Goal: Communication & Community: Answer question/provide support

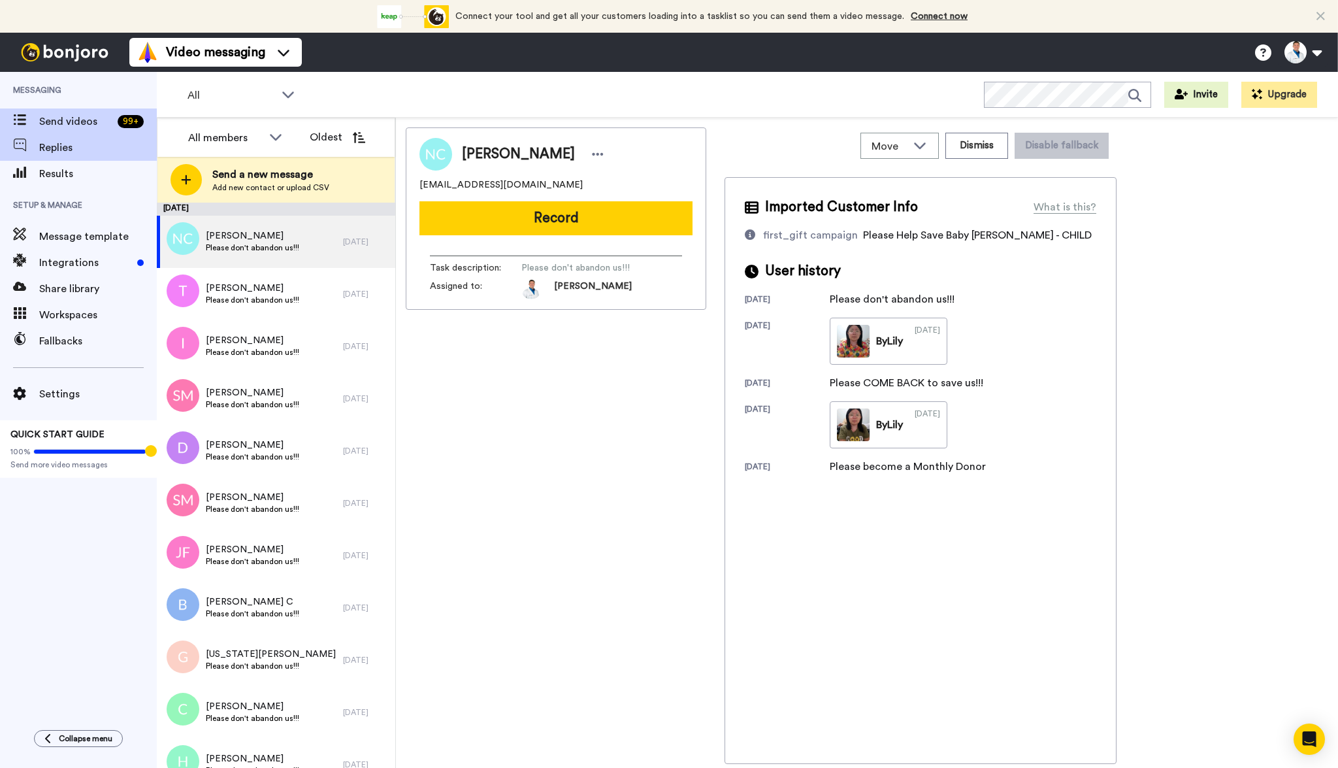
click at [70, 154] on span "Replies" at bounding box center [98, 148] width 118 height 16
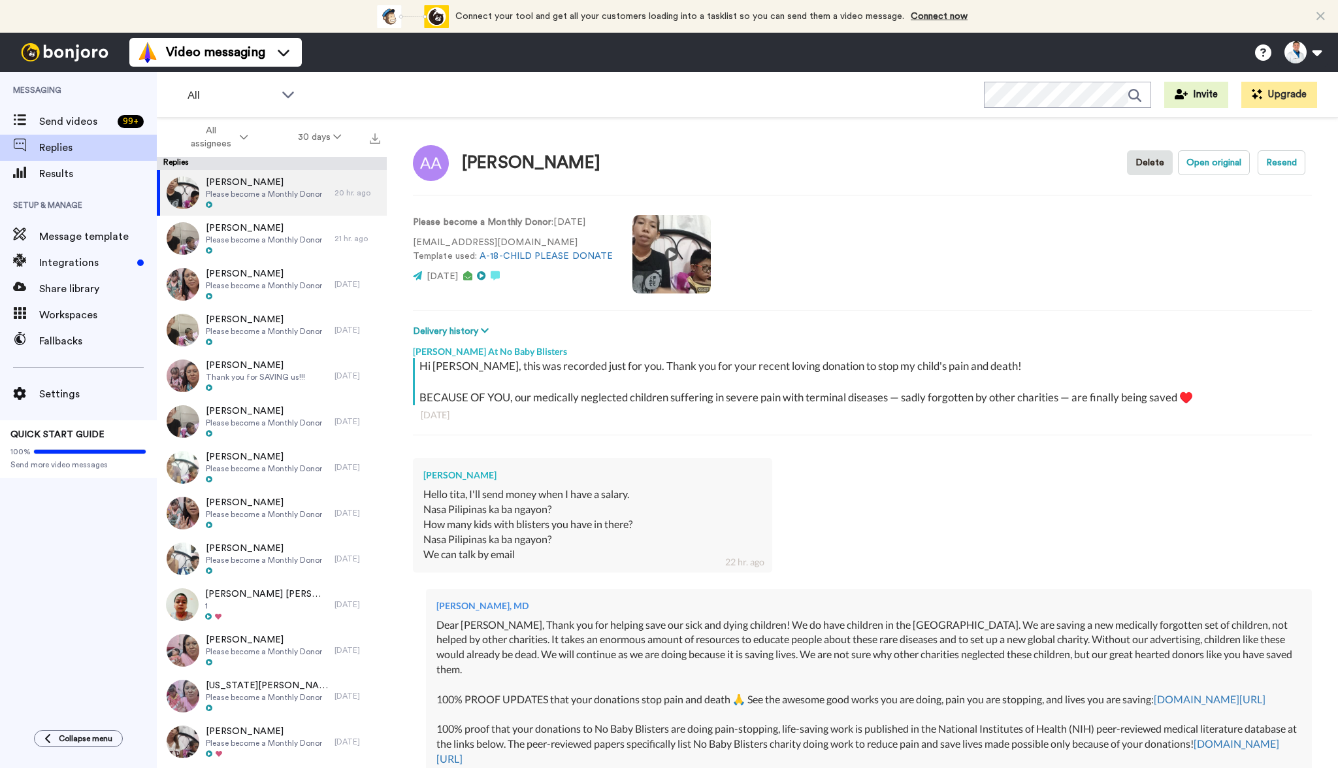
scroll to position [46, 0]
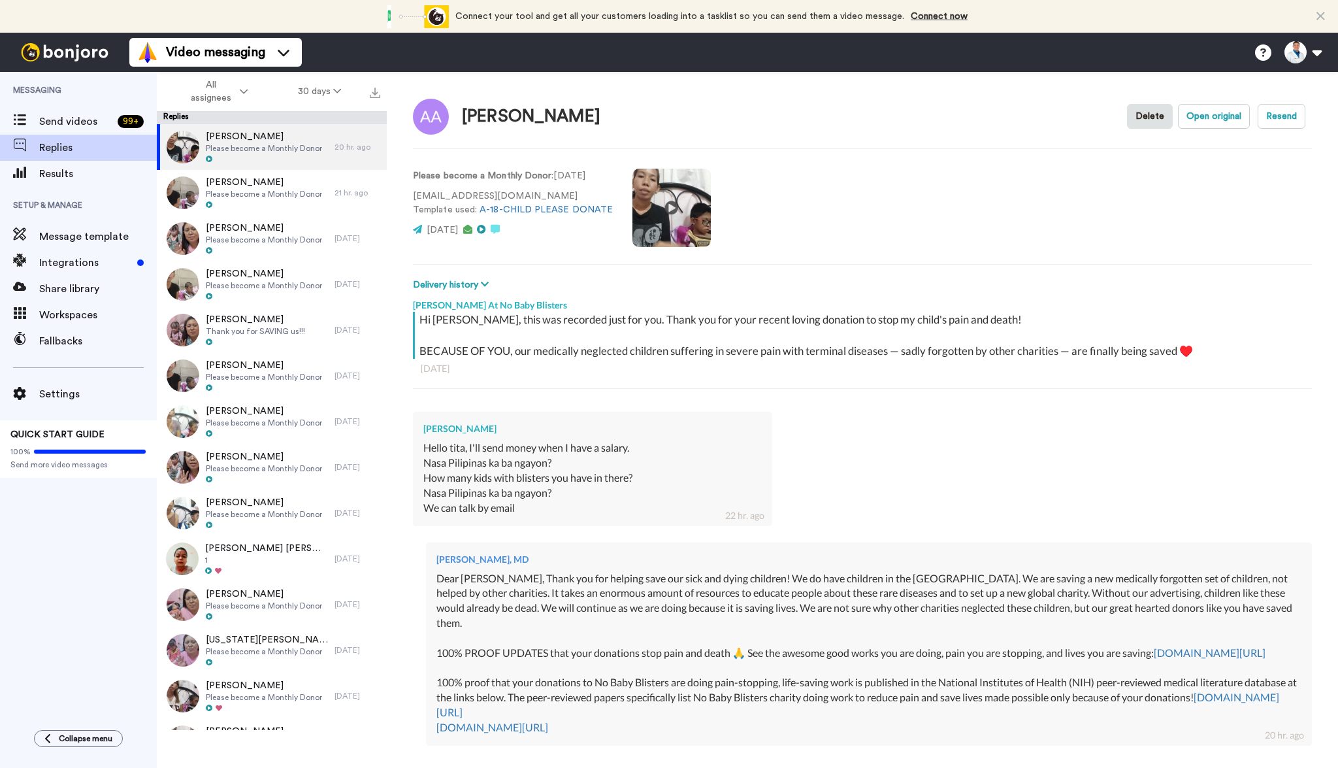
type textarea "x"
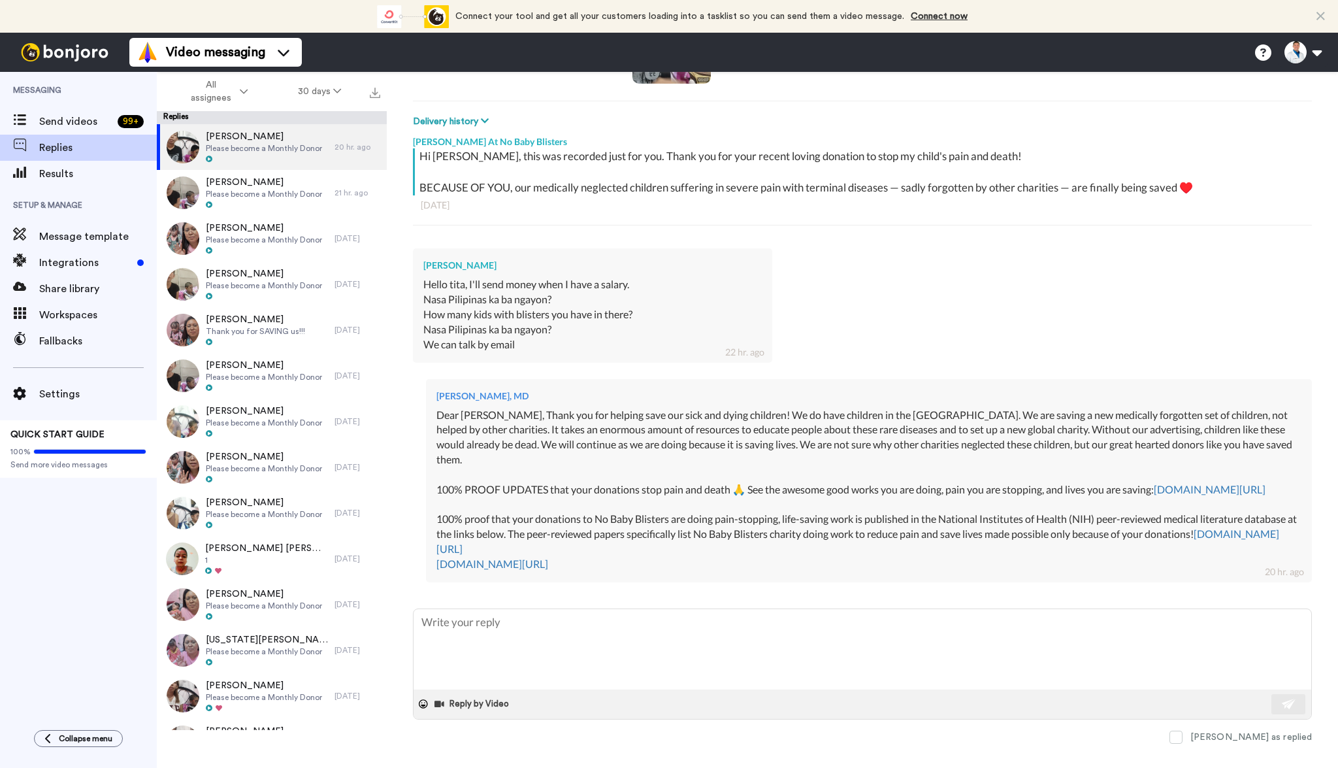
scroll to position [163, 0]
click at [71, 111] on div "Send videos 99 +" at bounding box center [78, 121] width 157 height 26
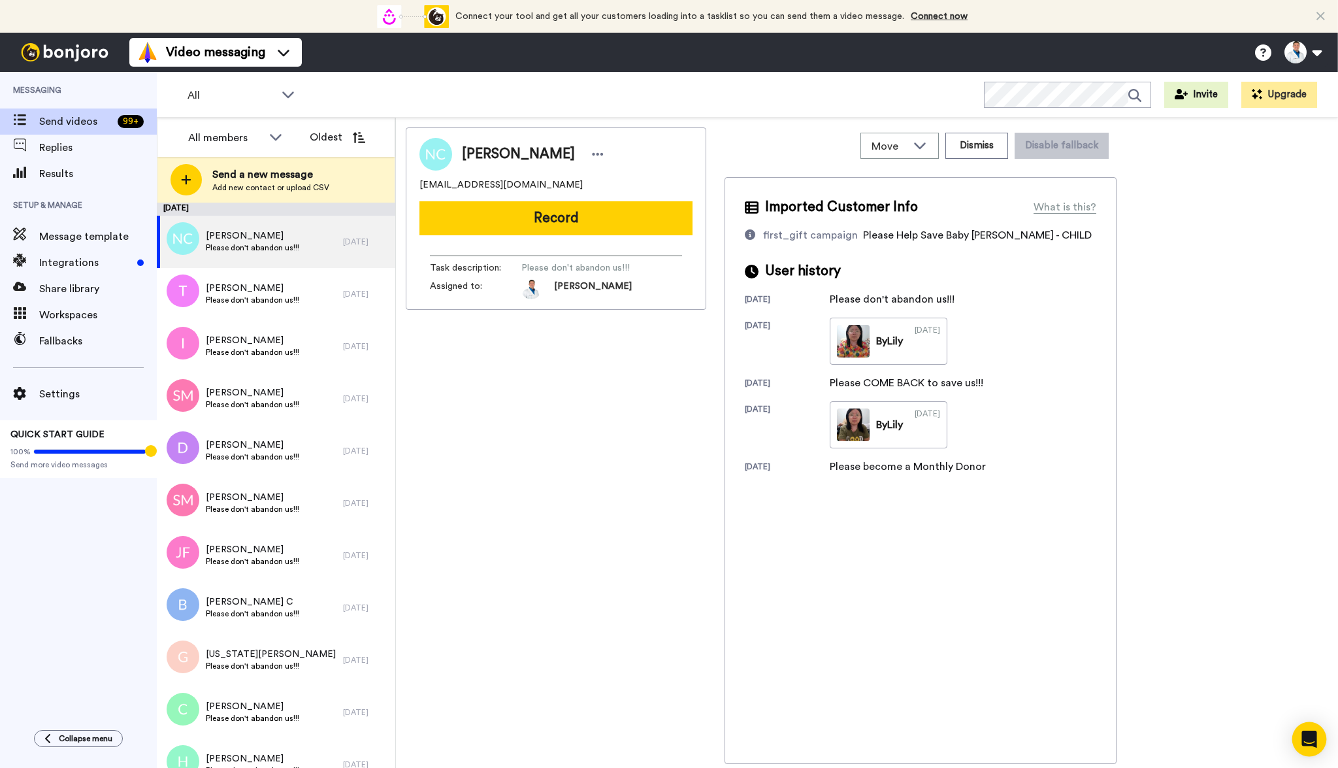
click at [1306, 742] on icon "Open Intercom Messenger" at bounding box center [1309, 738] width 17 height 17
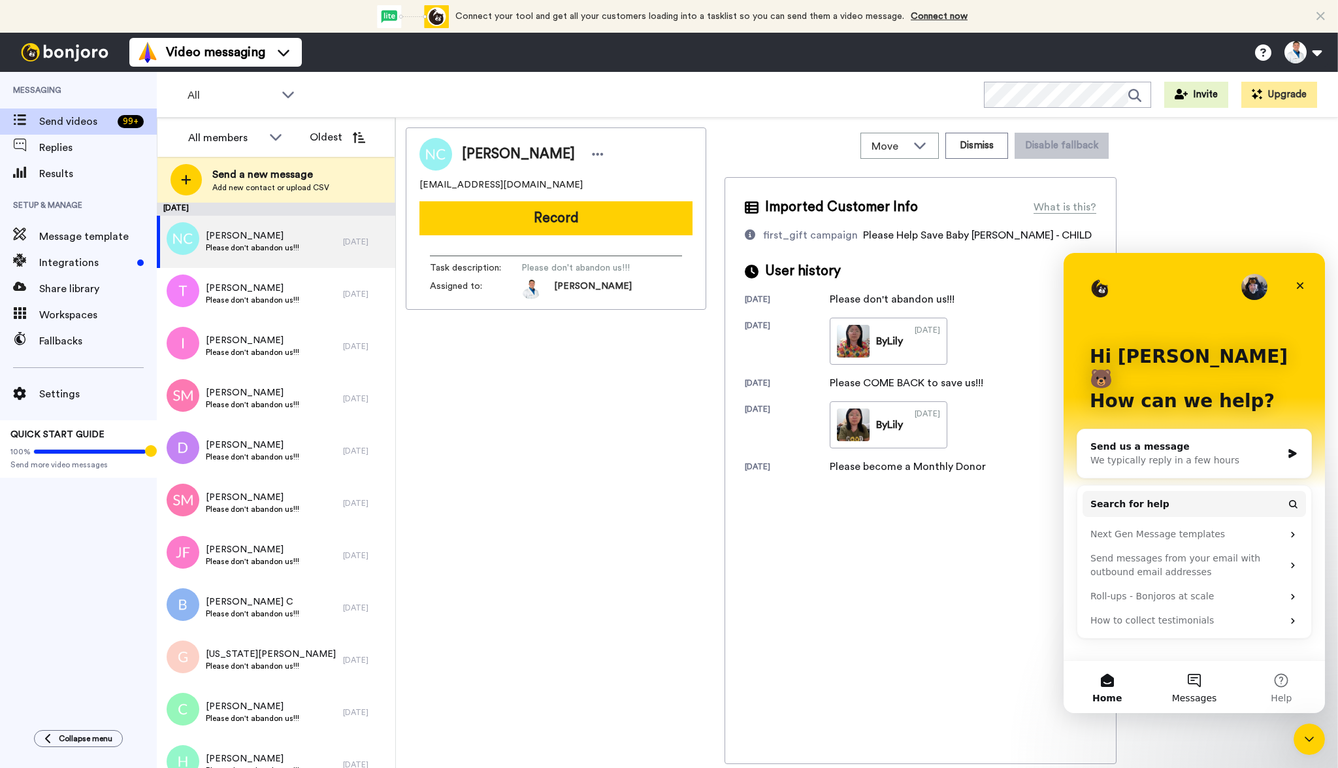
click at [1192, 681] on button "Messages" at bounding box center [1193, 687] width 87 height 52
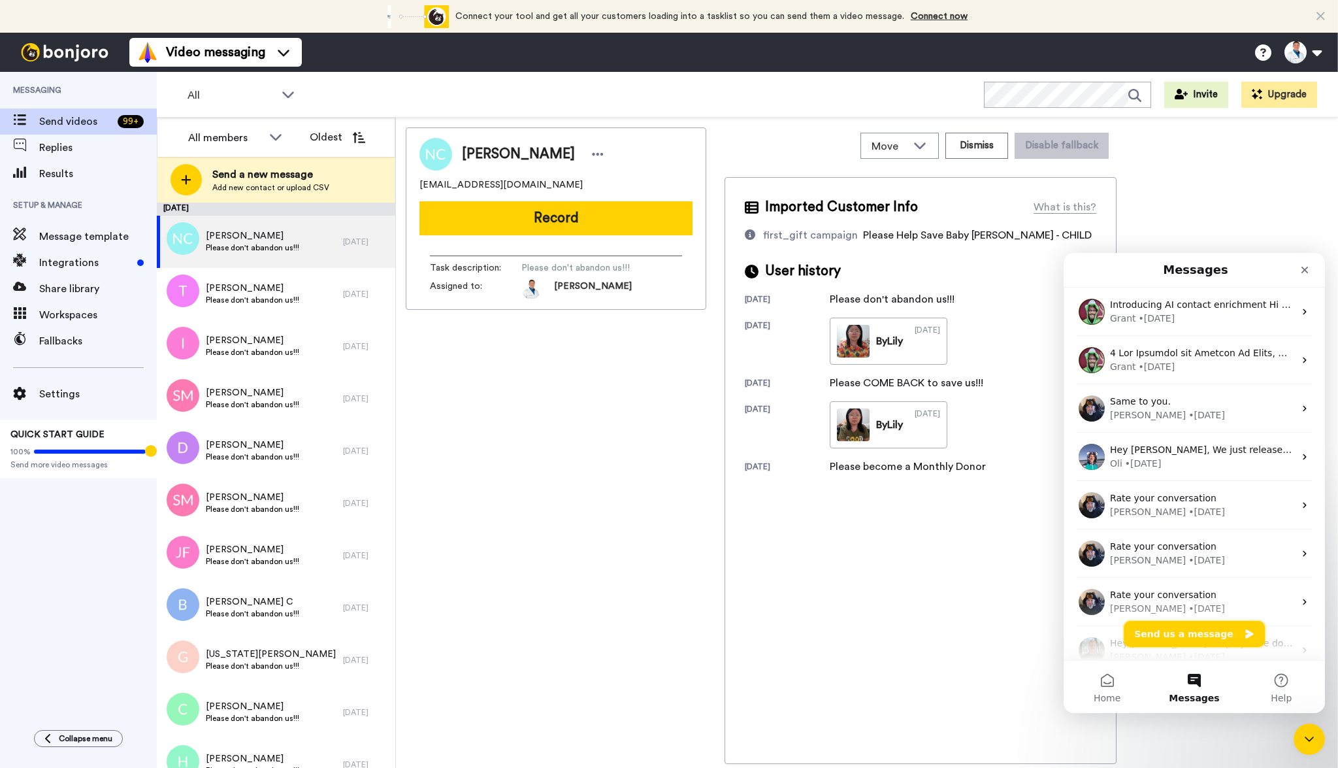
click at [1173, 635] on button "Send us a message" at bounding box center [1194, 634] width 141 height 26
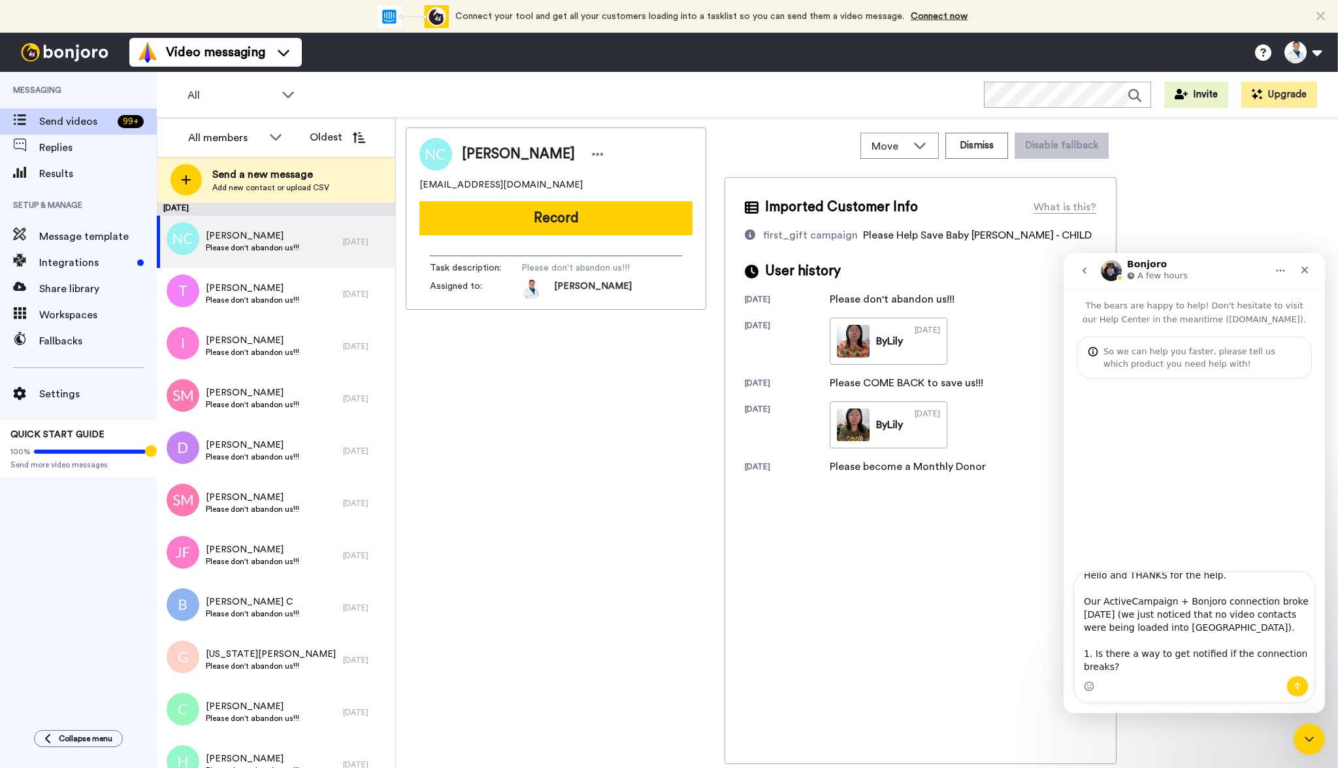
scroll to position [10, 0]
click at [1170, 606] on textarea "Hello and THANKS for the help. Our ActiveCampaign + Bonjoro connection broke to…" at bounding box center [1194, 623] width 239 height 103
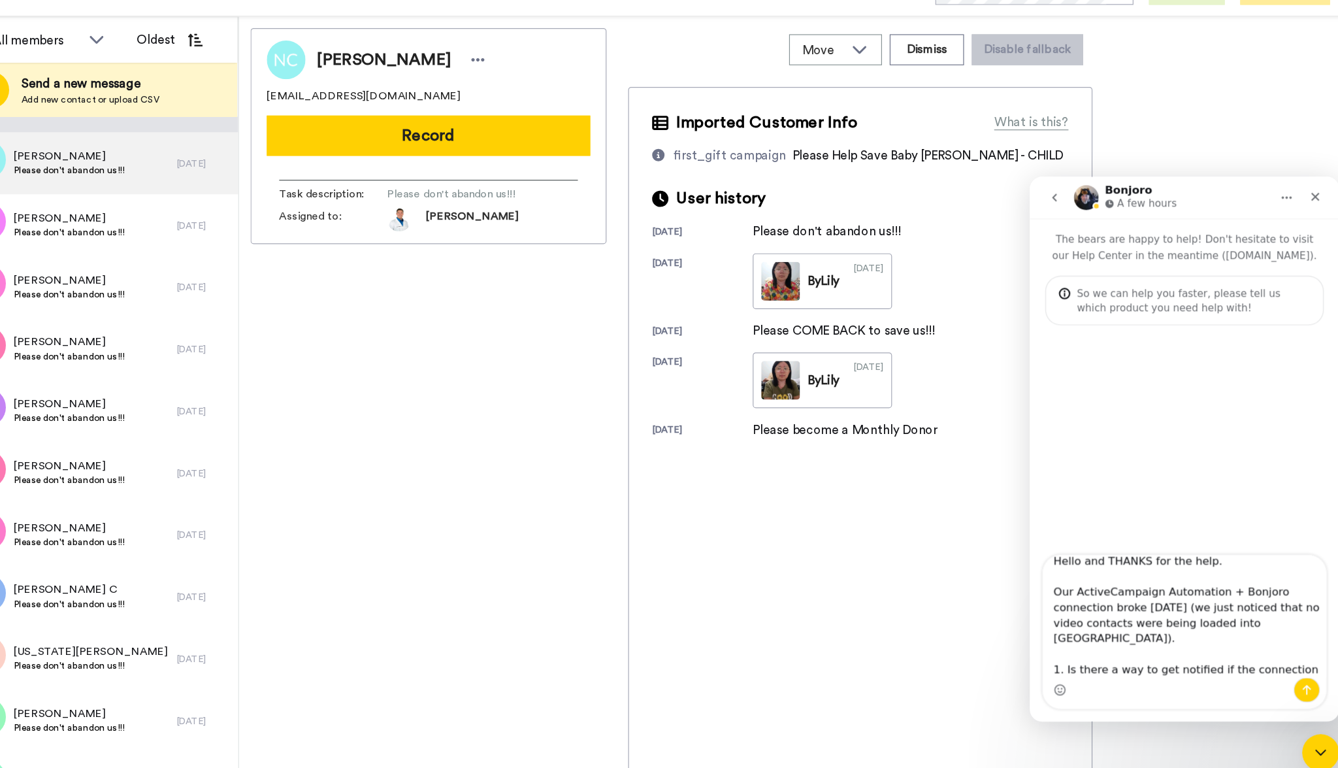
click at [1235, 523] on textarea "Hello and THANKS for the help. Our ActiveCampaign Automation + Bonjoro connecti…" at bounding box center [1160, 547] width 239 height 103
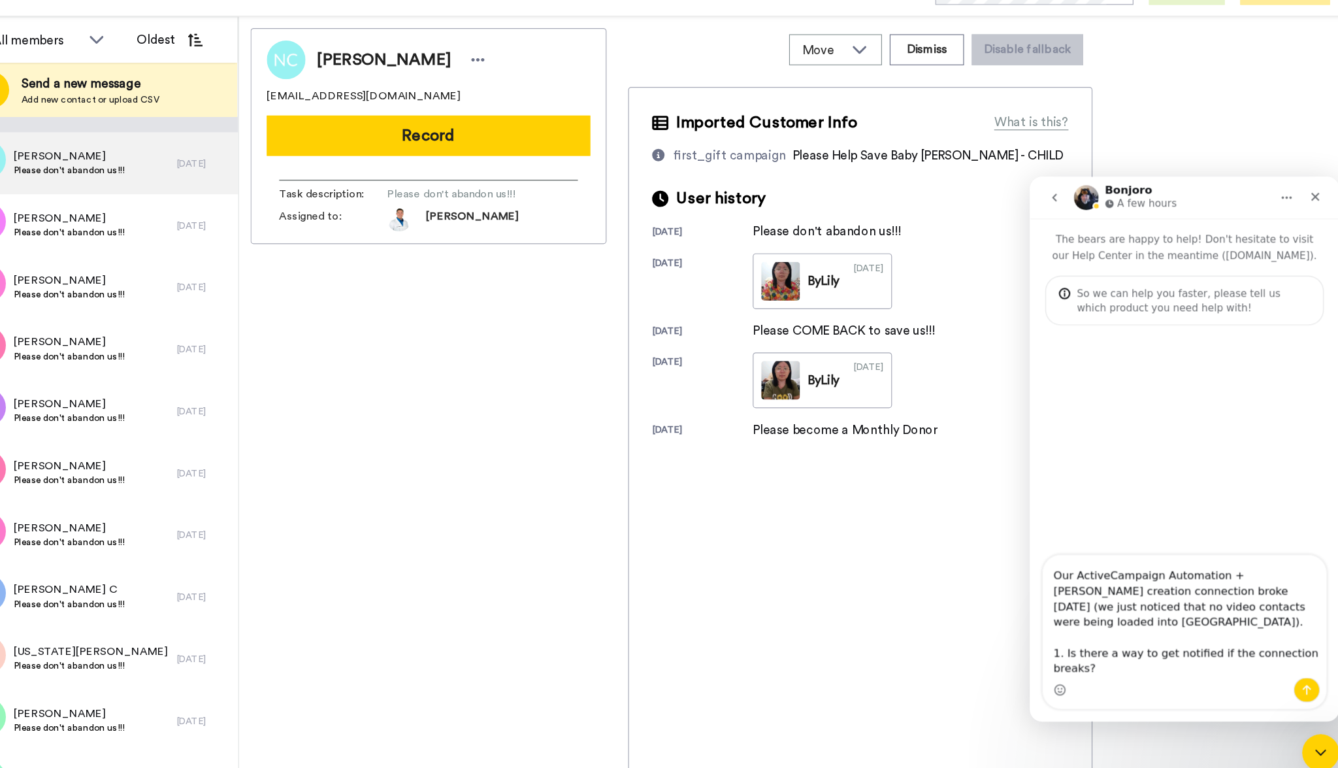
scroll to position [28, 0]
click at [1145, 522] on textarea "Hello and THANKS for the help. Our ActiveCampaign Automation + Bonjoro Taks cre…" at bounding box center [1160, 547] width 239 height 103
click at [1250, 512] on textarea "Hello and THANKS for the help. Our ActiveCampaign Automation + Bonjoro Taks cre…" at bounding box center [1160, 547] width 239 height 103
click at [1101, 547] on textarea "Hello and THANKS for the help. Our ActiveCampaign Automation + Bonjoro Task cre…" at bounding box center [1160, 547] width 239 height 103
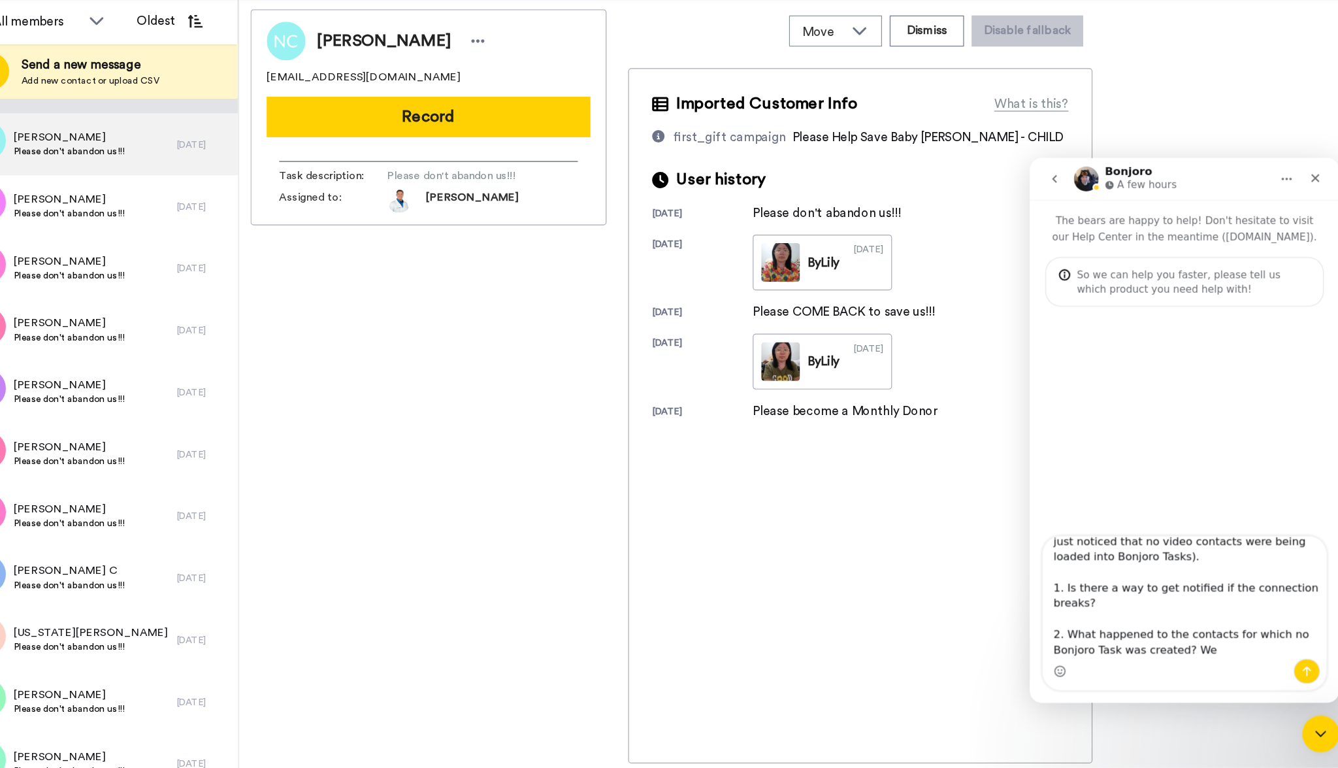
scroll to position [0, 0]
click at [1179, 576] on textarea "Hello and THANKS for the help. Our ActiveCampaign Automation + Bonjoro Task cre…" at bounding box center [1160, 529] width 239 height 103
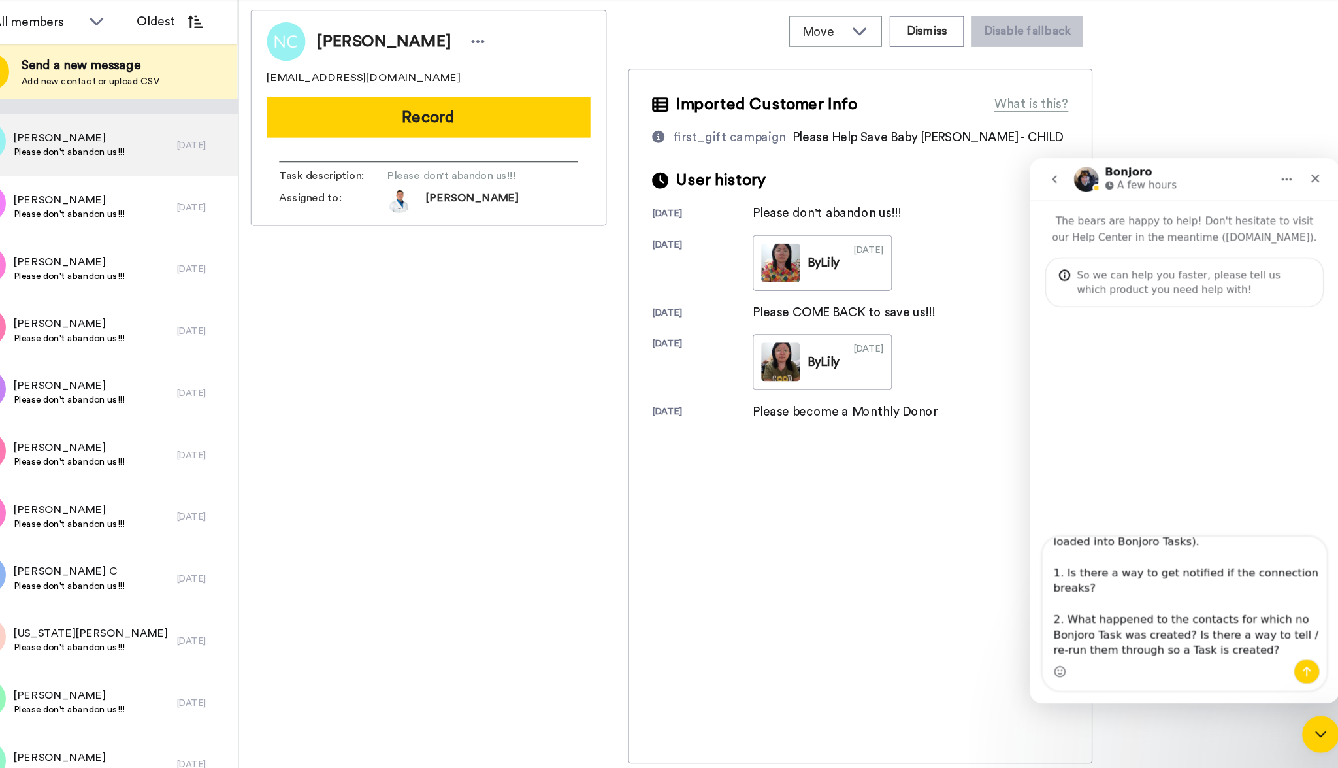
scroll to position [99, 0]
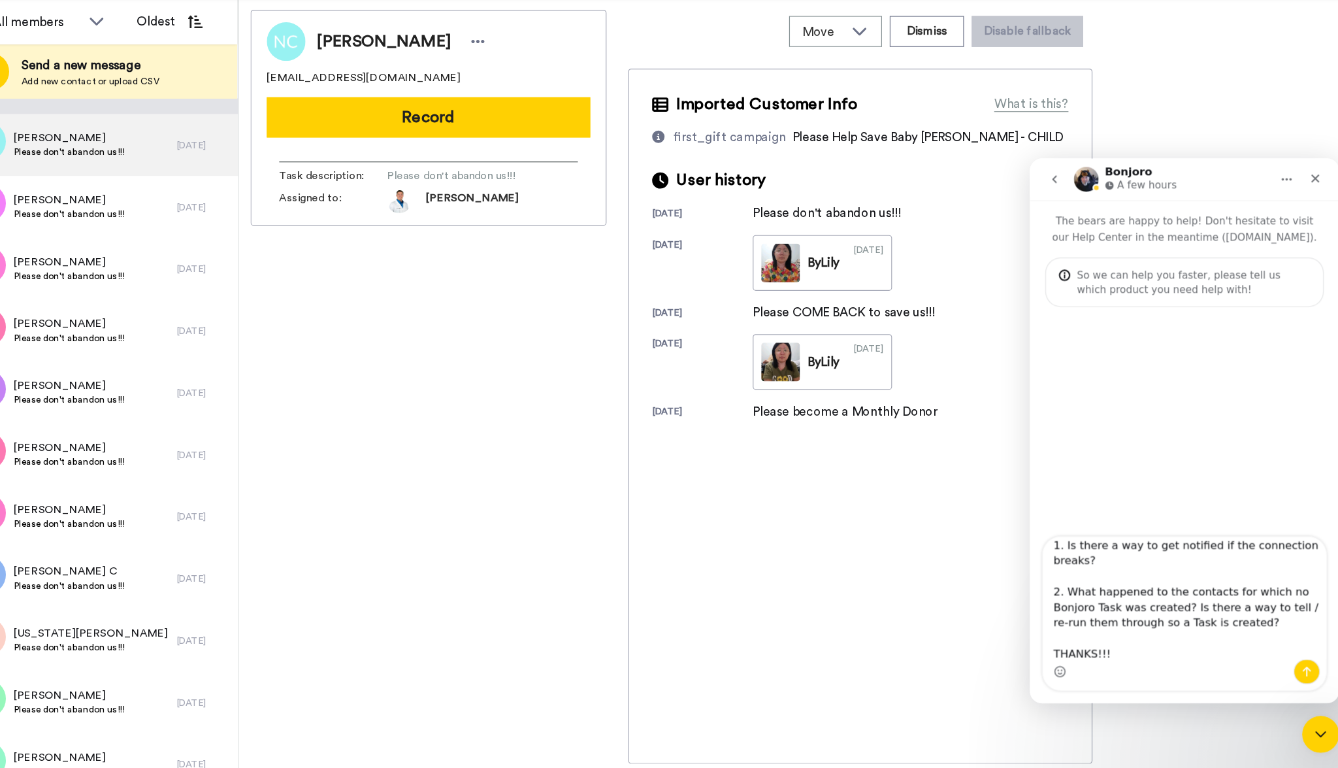
type textarea "Hello and THANKS for the help. Our ActiveCampaign Automation + Bonjoro Task cre…"
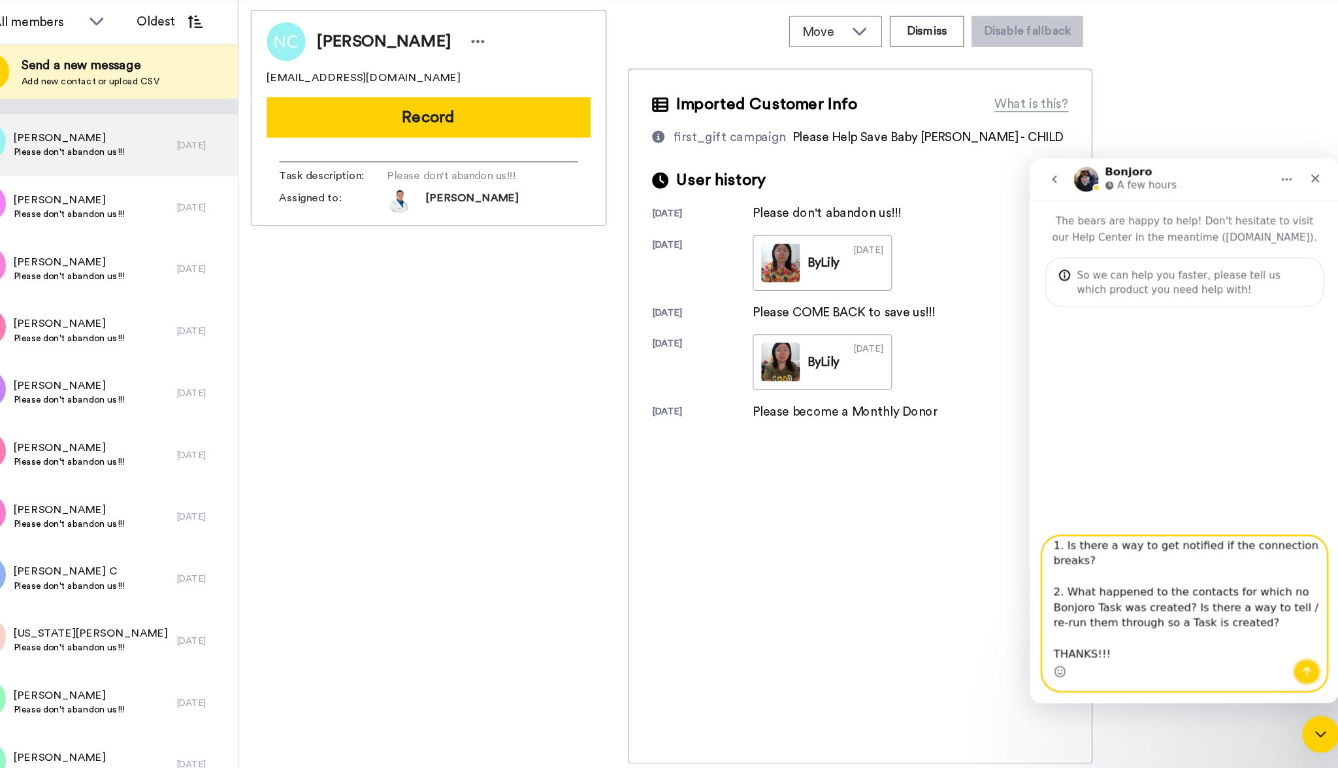
click at [1265, 591] on icon "Send a message…" at bounding box center [1263, 591] width 10 height 10
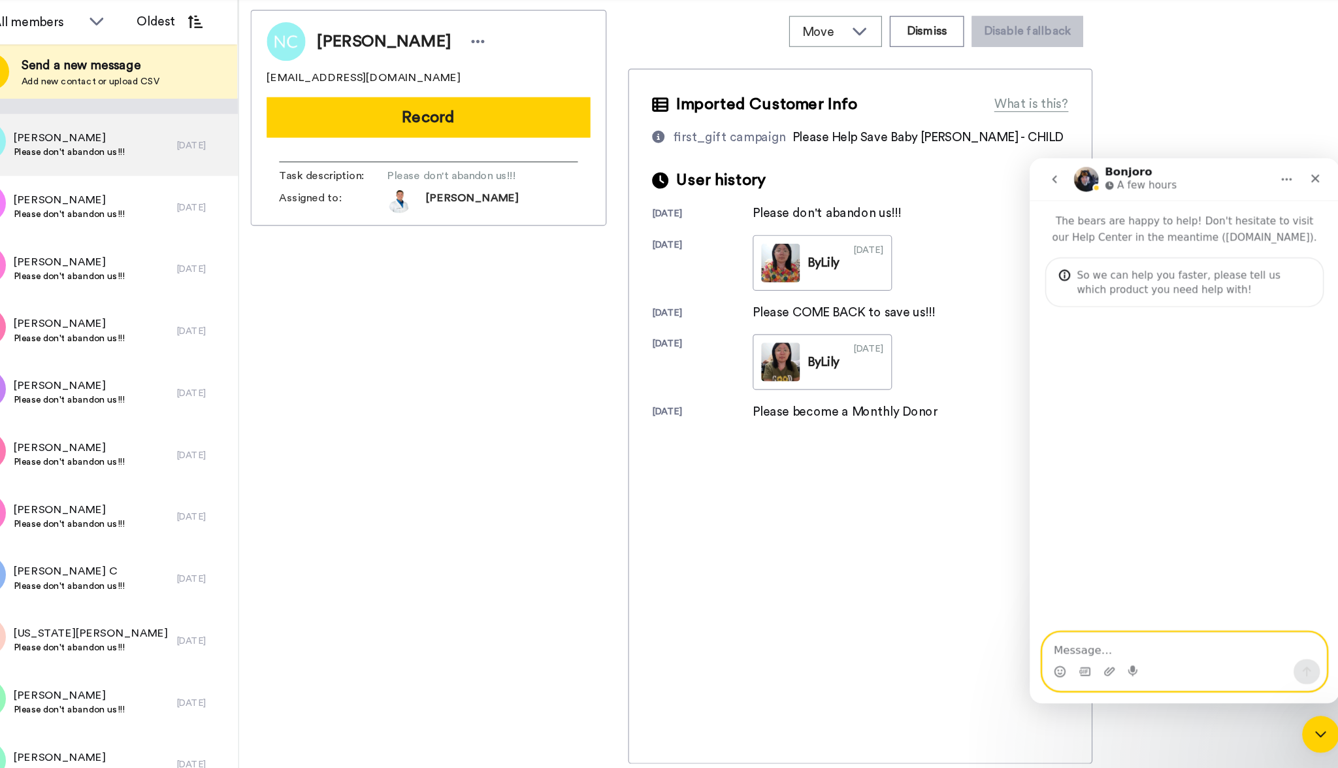
scroll to position [0, 0]
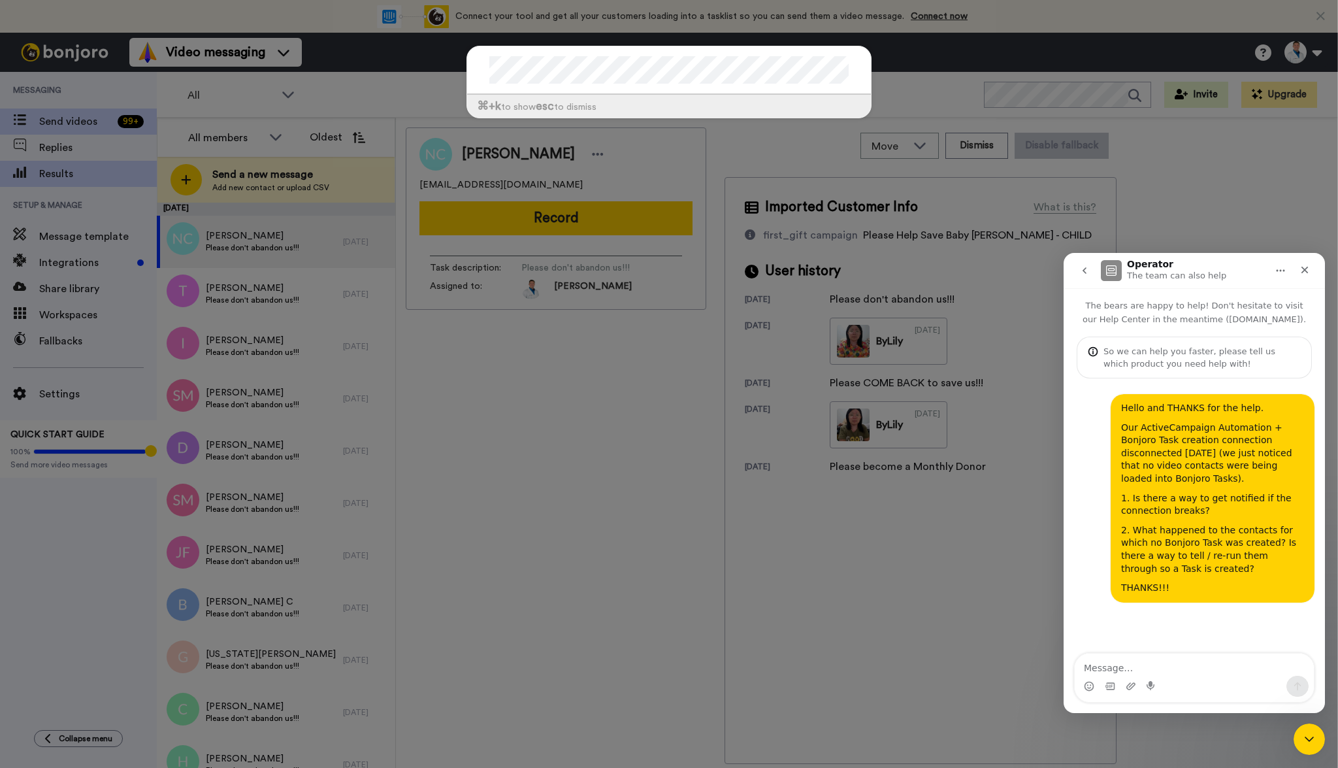
click at [67, 172] on div "⌘ +k to show esc to dismiss" at bounding box center [669, 384] width 1338 height 768
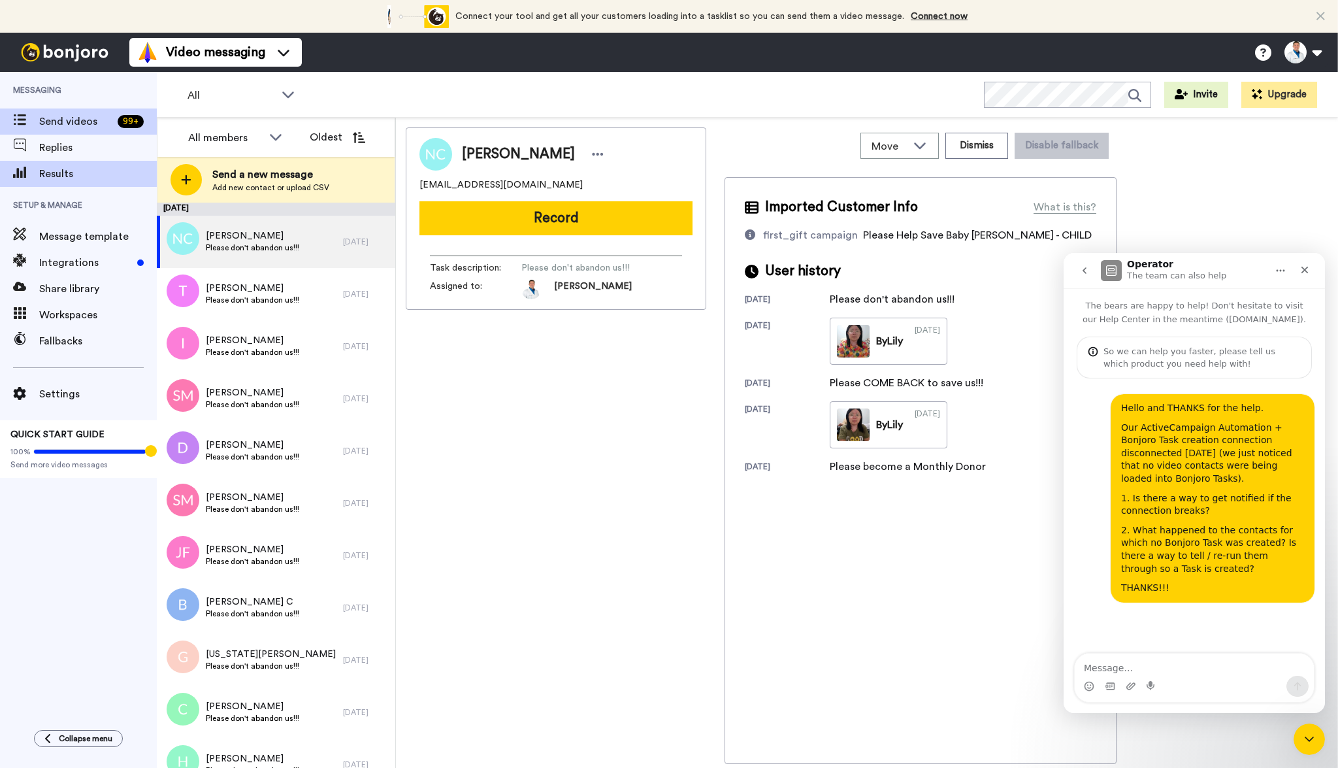
click at [67, 174] on span "Results" at bounding box center [98, 174] width 118 height 16
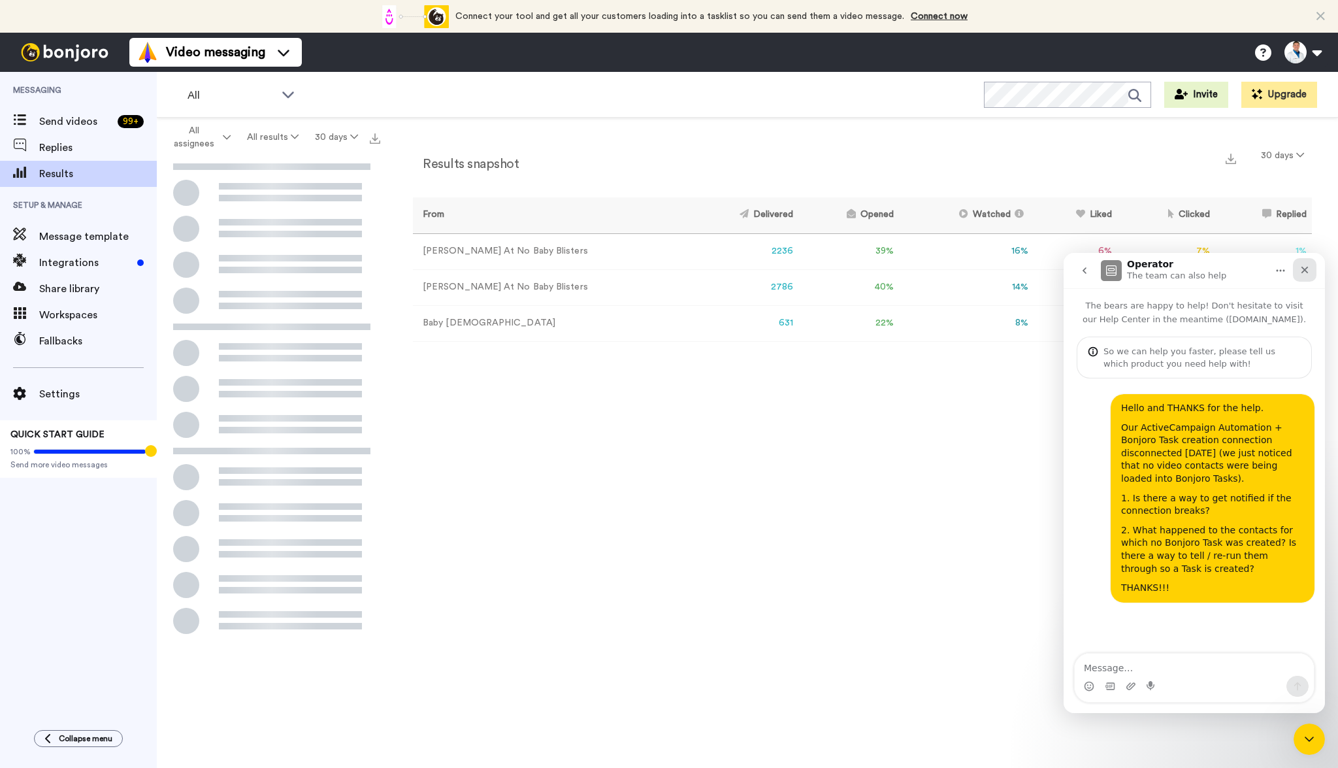
click at [1305, 269] on icon "Close" at bounding box center [1304, 270] width 7 height 7
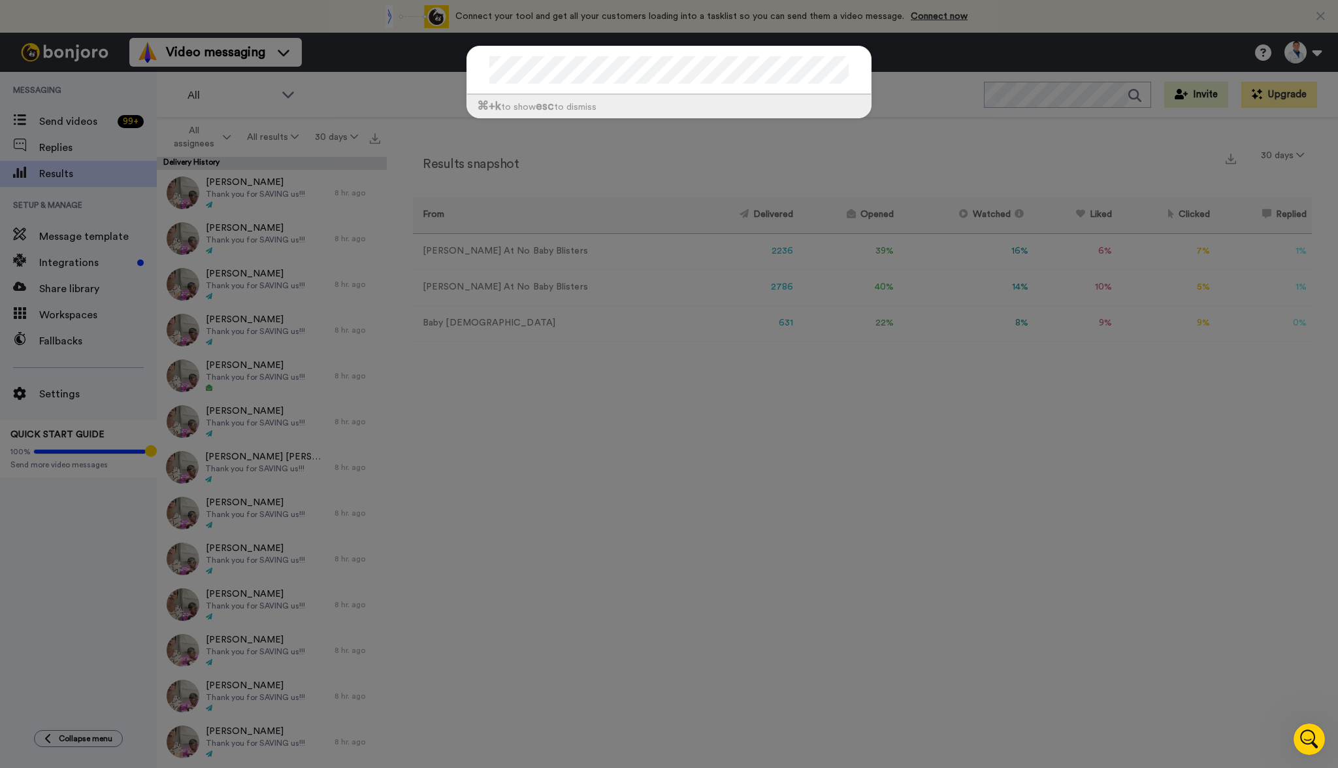
click at [1130, 599] on div "⌘ +k to show esc to dismiss" at bounding box center [669, 384] width 1338 height 768
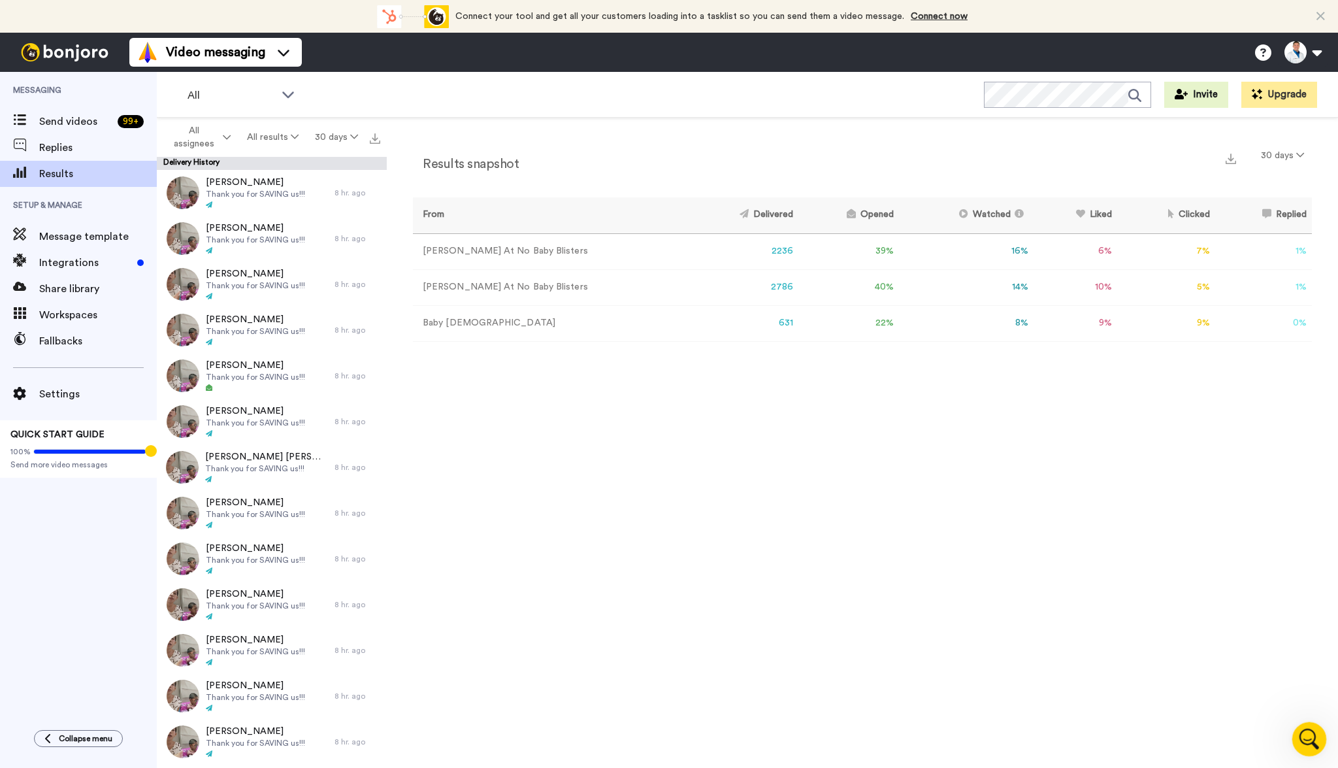
click at [1301, 732] on icon "Open Intercom Messenger" at bounding box center [1308, 737] width 22 height 22
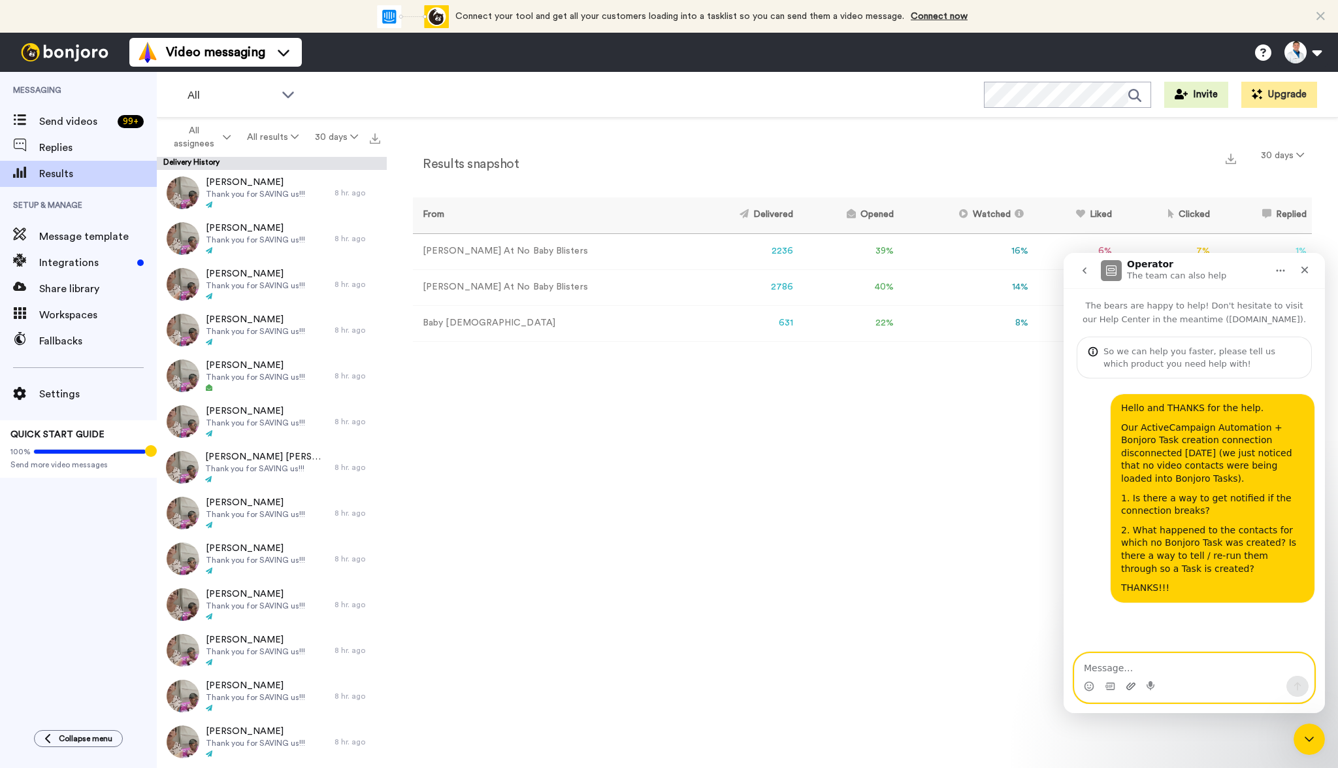
click at [1127, 684] on icon "Upload attachment" at bounding box center [1131, 686] width 10 height 10
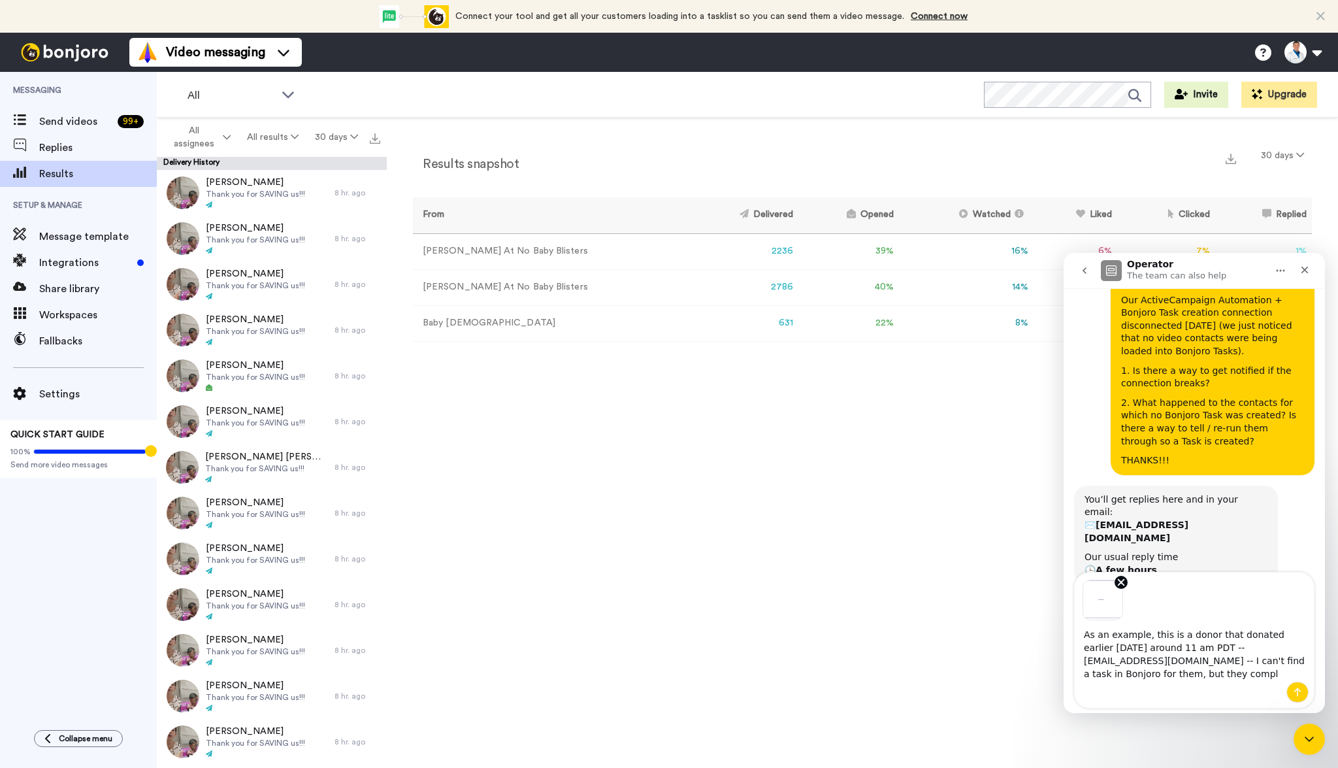
scroll to position [135, 0]
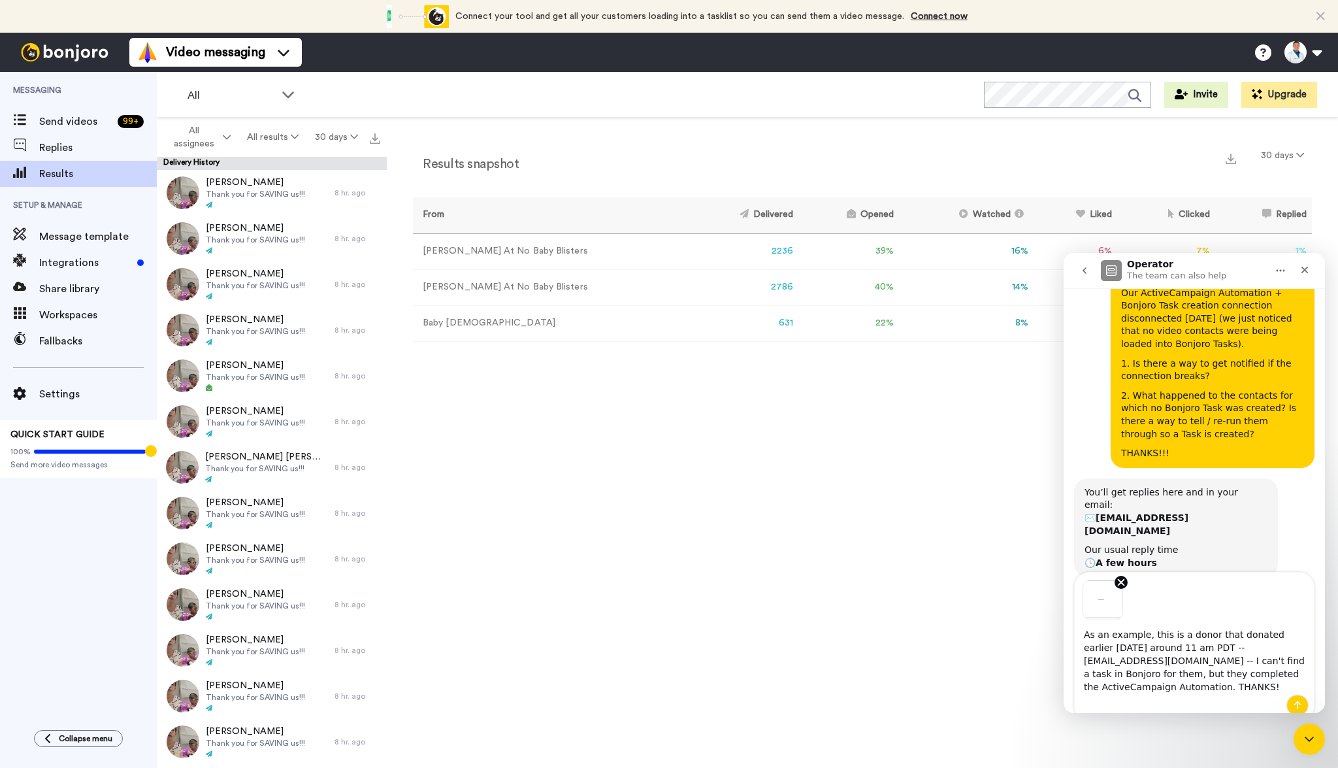
type textarea "As an example, this is a donor that donated earlier today around 11 am PDT -- d…"
click at [1310, 713] on div "Results snapshot 30 days From Delivered Opened Watched Liked Clicked Replied Fa…" at bounding box center [862, 446] width 951 height 657
click at [1299, 708] on icon "Send a message…" at bounding box center [1297, 705] width 10 height 10
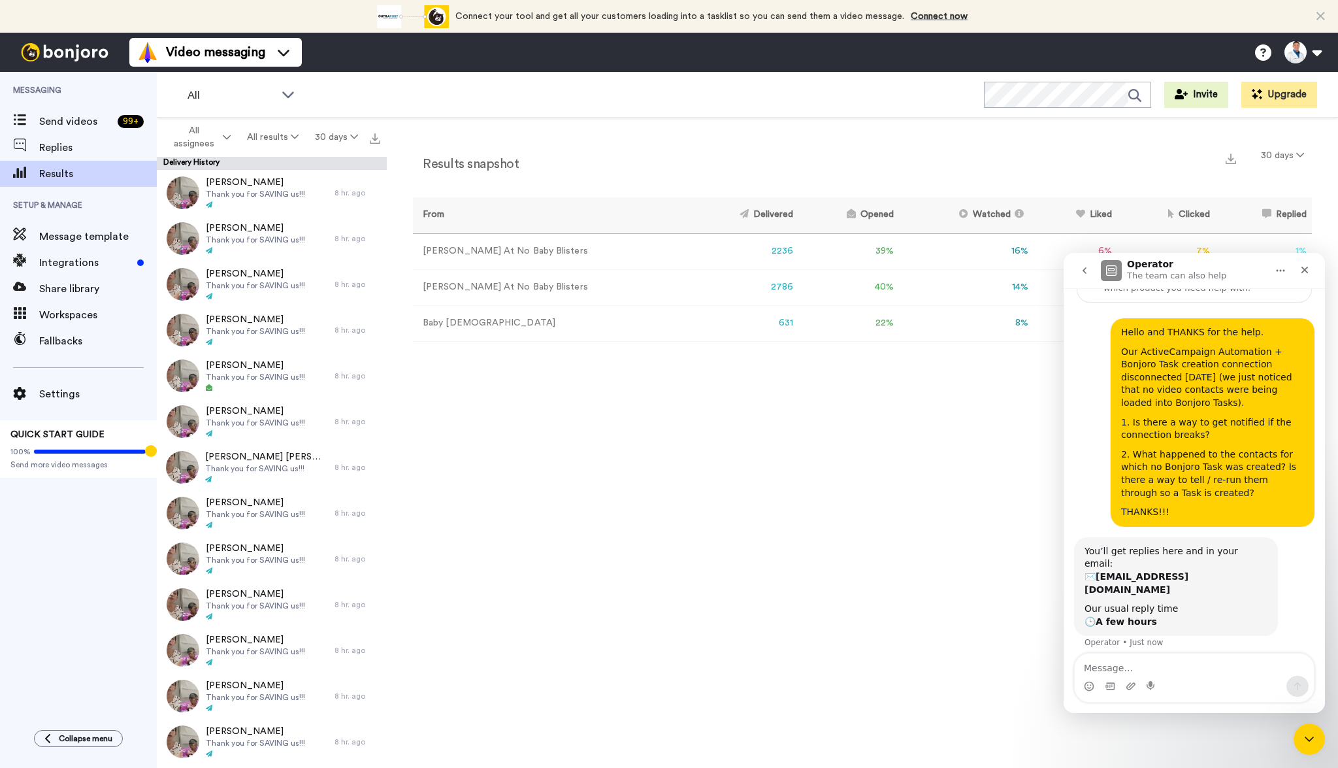
scroll to position [165, 0]
